Goal: Find specific page/section

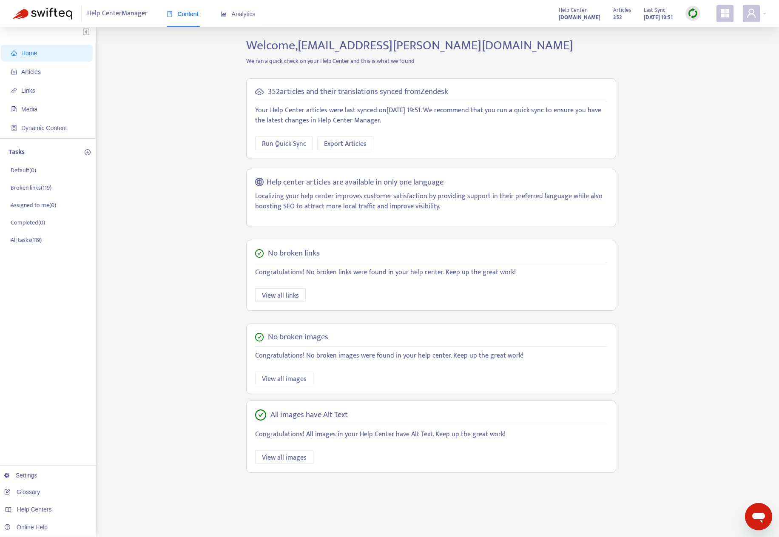
scroll to position [3, 0]
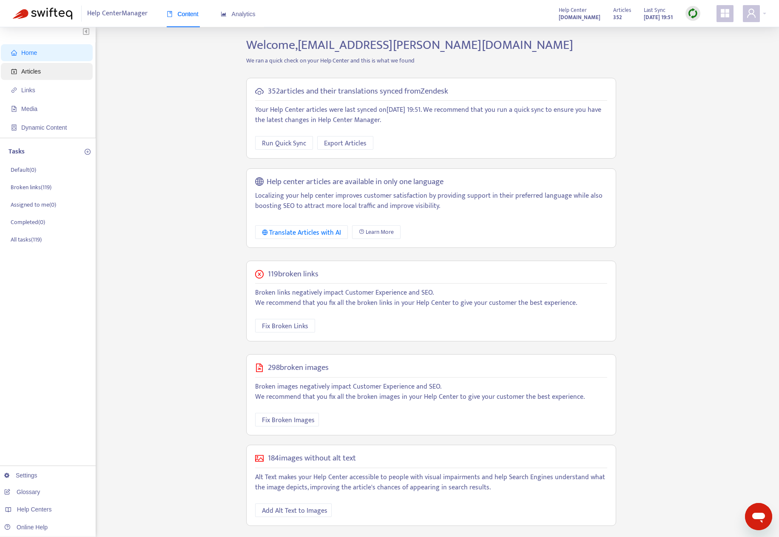
click at [46, 71] on span "Articles" at bounding box center [48, 71] width 75 height 17
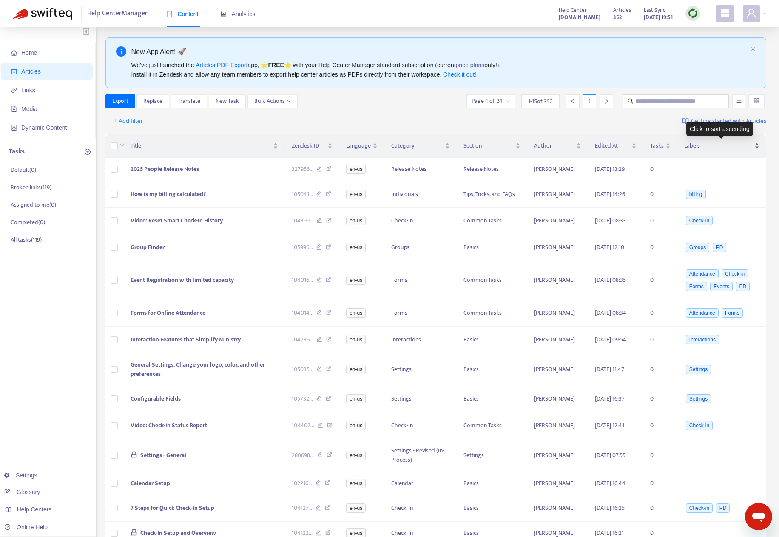
click at [758, 146] on div "Labels" at bounding box center [721, 145] width 75 height 9
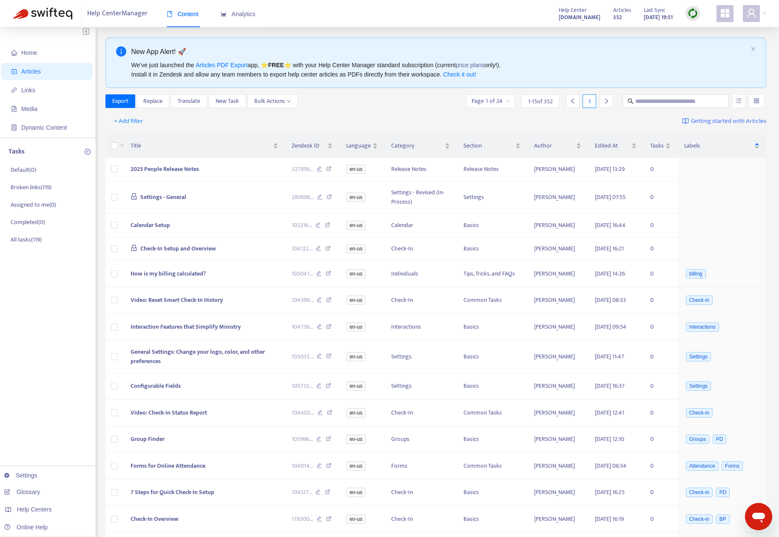
click at [758, 102] on input "search" at bounding box center [756, 101] width 6 height 13
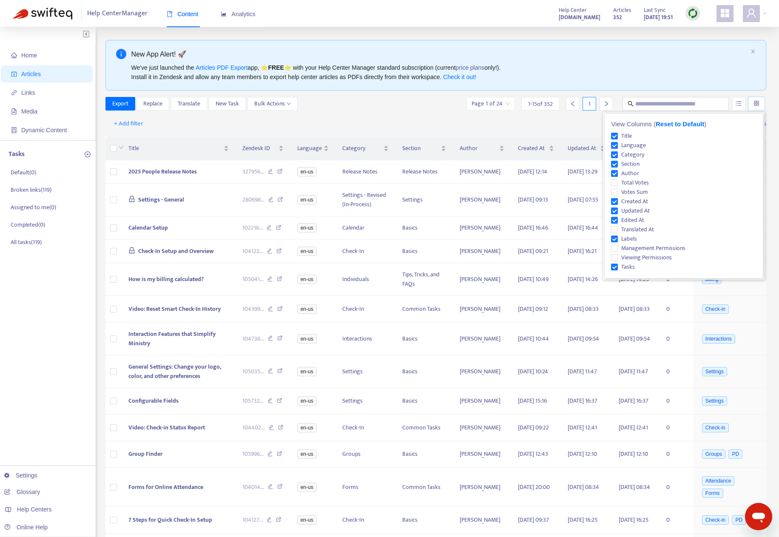
click at [406, 116] on div "+ Add filter Getting started with Articles" at bounding box center [435, 124] width 661 height 20
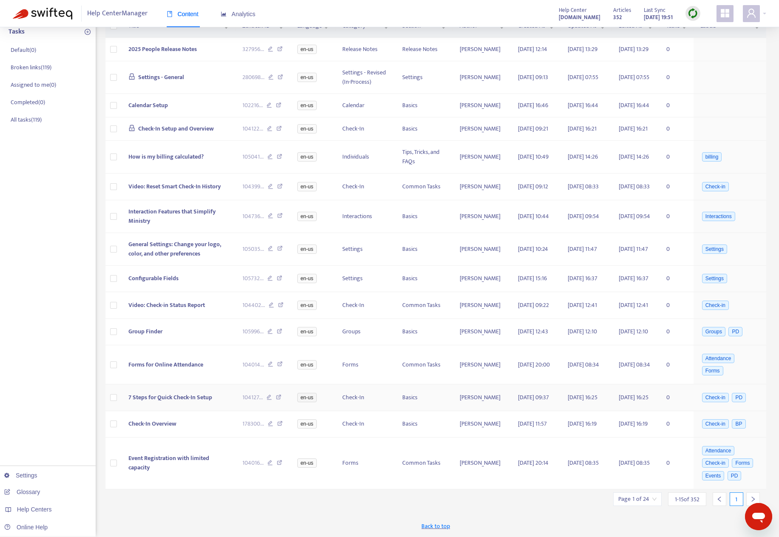
scroll to position [187, 0]
click at [754, 499] on icon "right" at bounding box center [753, 499] width 6 height 6
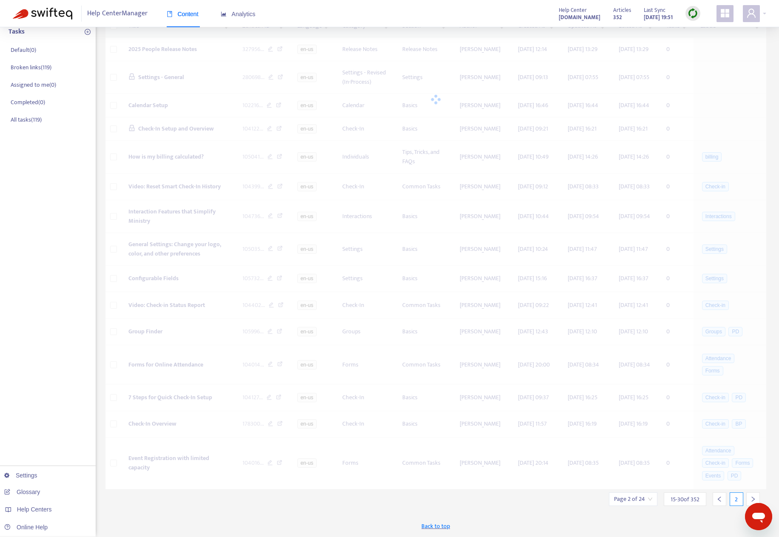
scroll to position [171, 0]
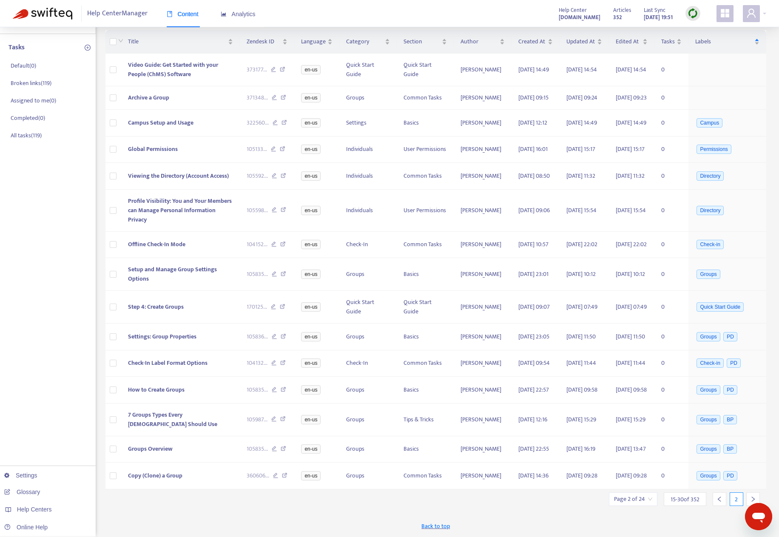
click at [754, 499] on icon "right" at bounding box center [753, 499] width 6 height 6
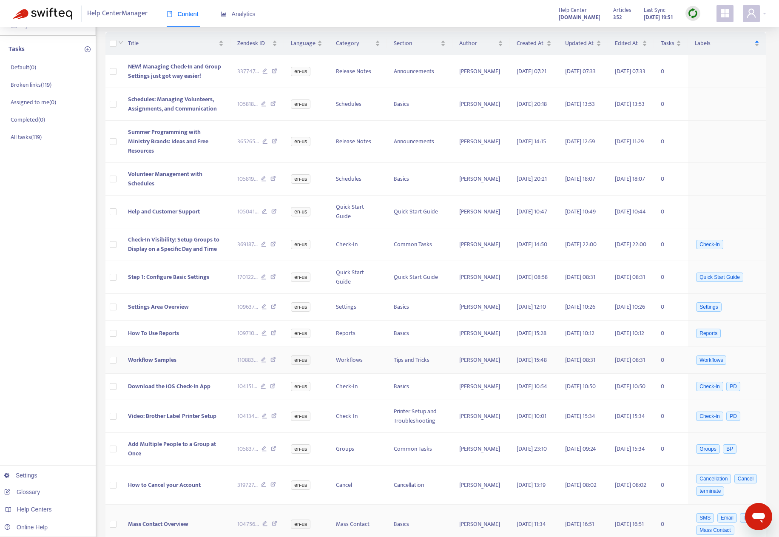
scroll to position [0, 0]
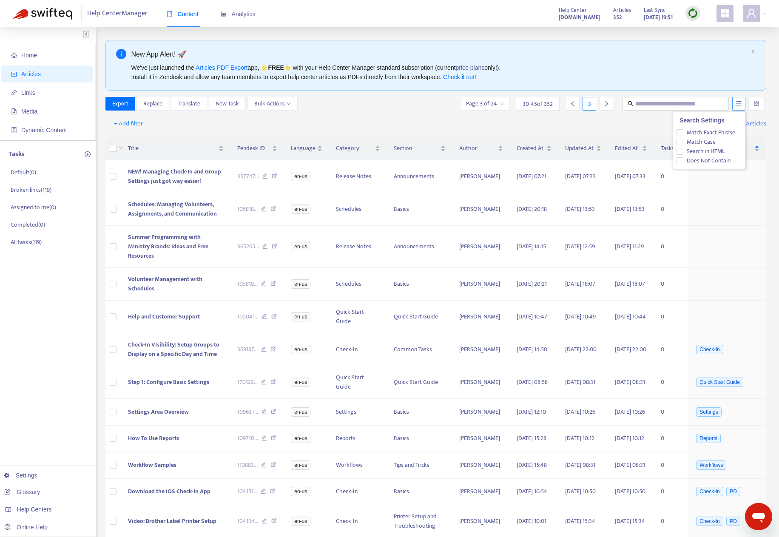
click at [741, 106] on button "button" at bounding box center [738, 104] width 13 height 14
click at [760, 105] on div at bounding box center [756, 104] width 16 height 14
